Goal: Task Accomplishment & Management: Use online tool/utility

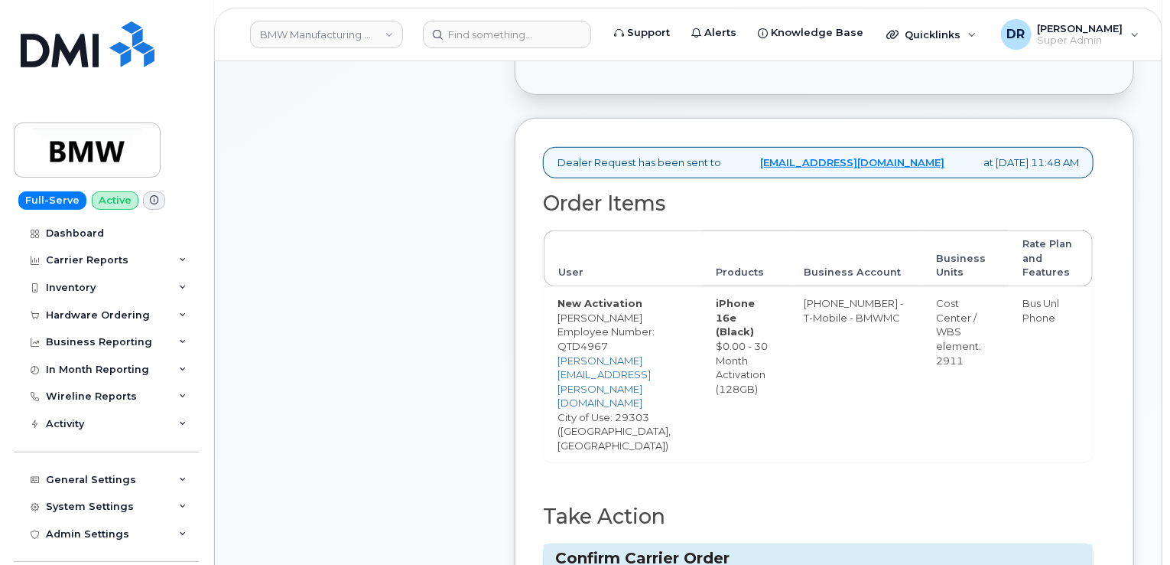
type input "771860816"
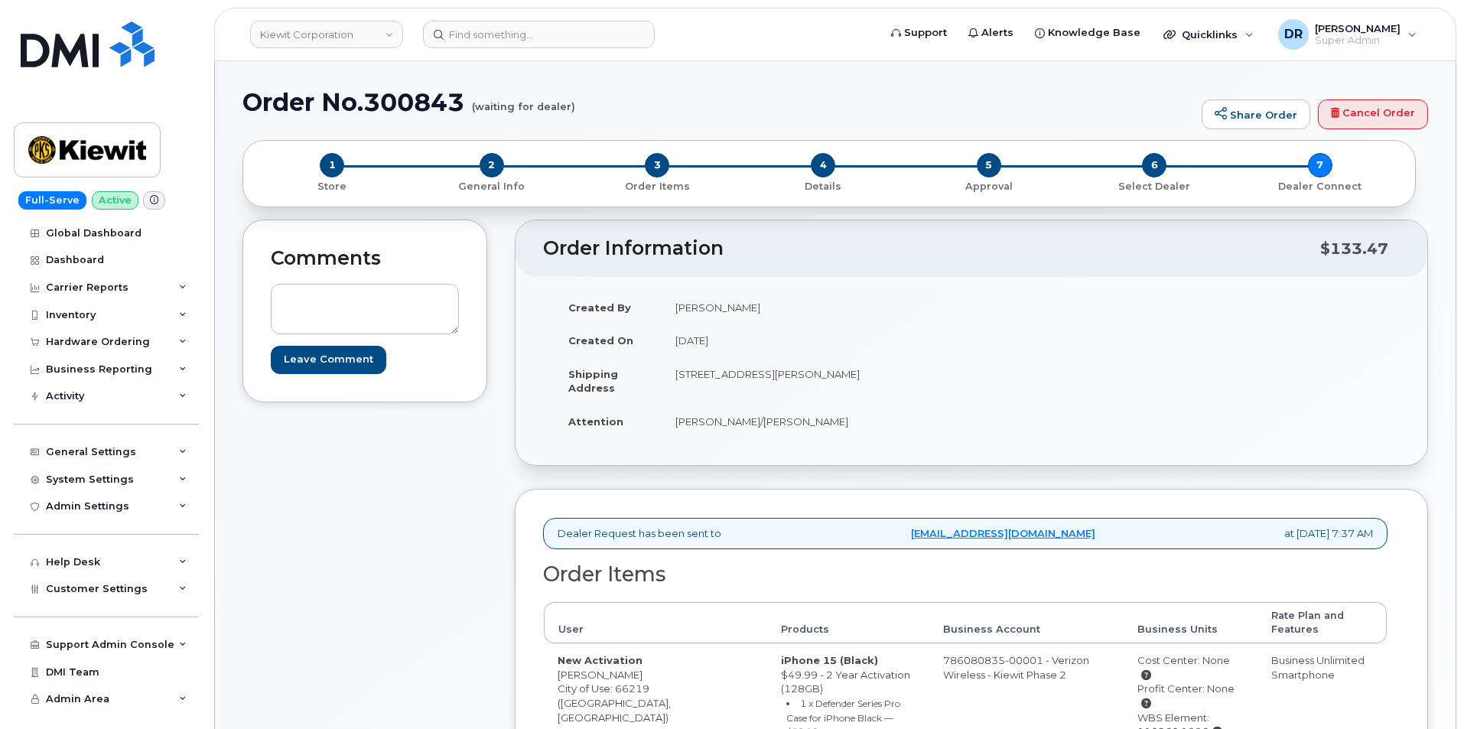
scroll to position [164, 0]
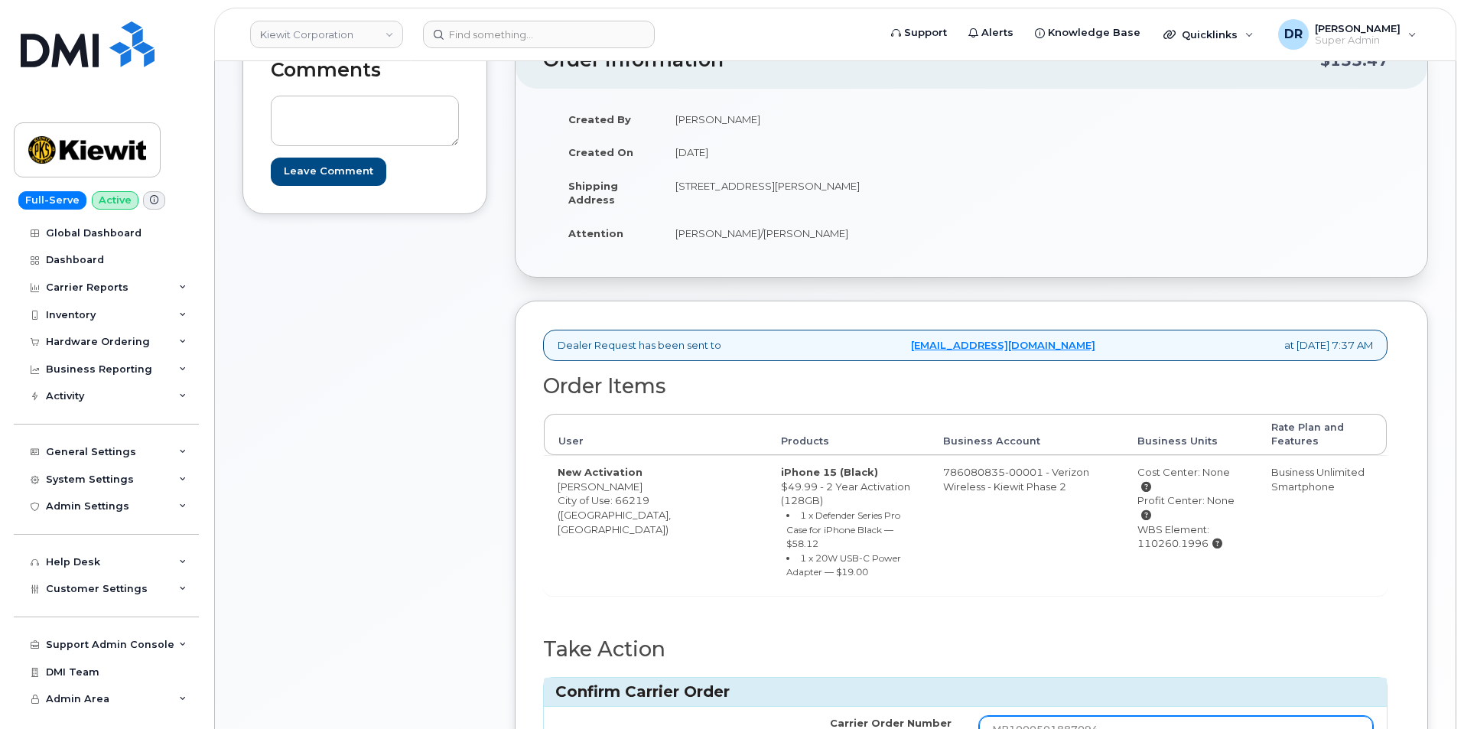
type input "MB1000501887094"
